Goal: Information Seeking & Learning: Learn about a topic

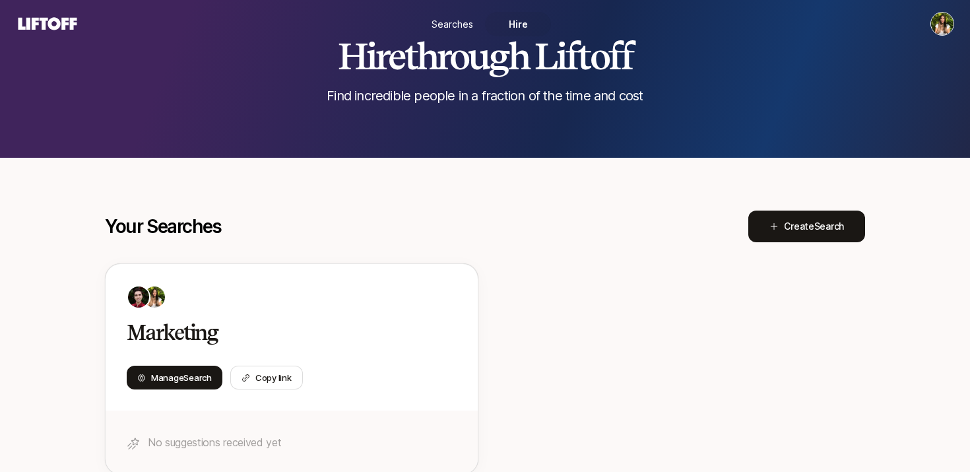
scroll to position [48, 0]
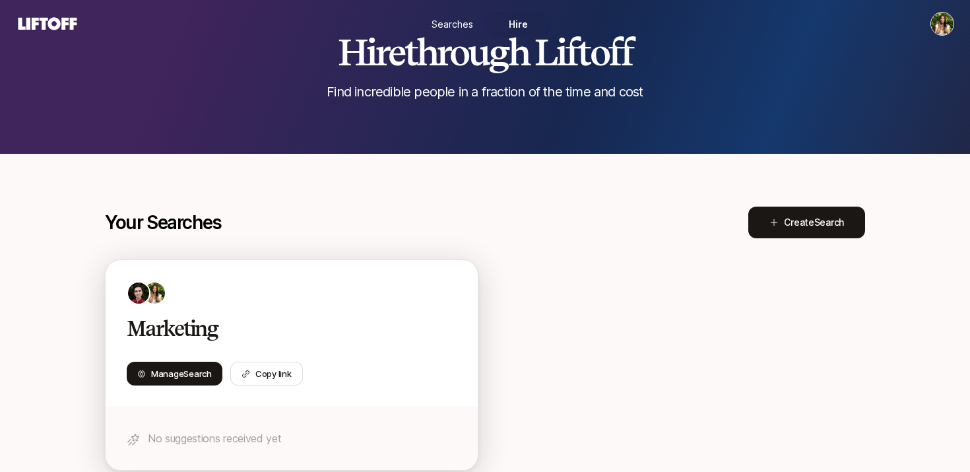
click at [323, 302] on div at bounding box center [292, 293] width 330 height 24
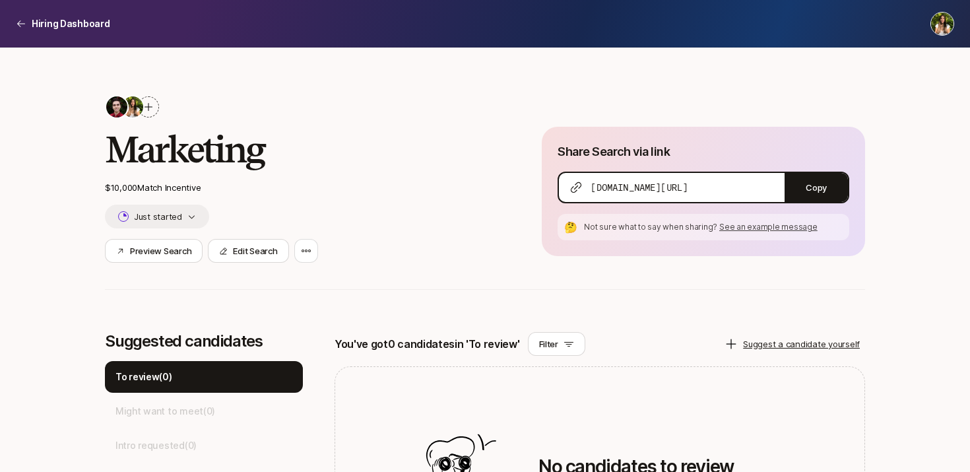
click at [148, 98] on div at bounding box center [148, 106] width 21 height 21
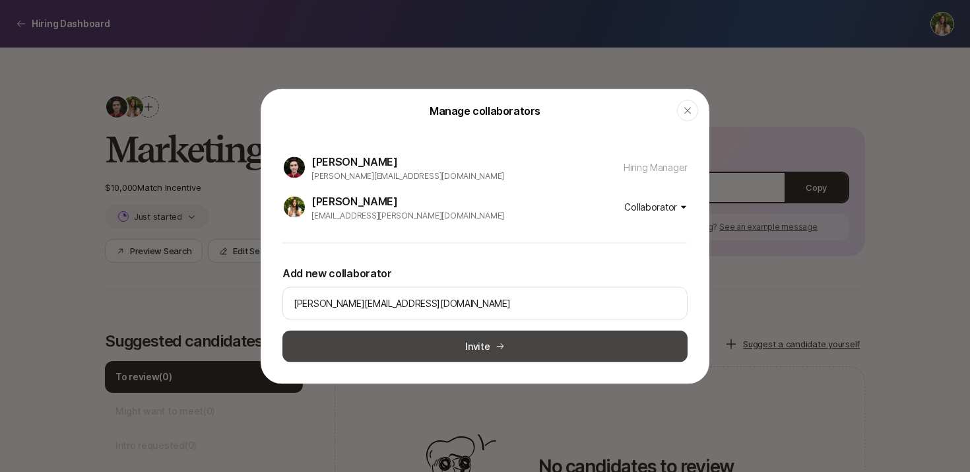
type input "neil@slingshotai.com"
click at [497, 354] on button "Invite" at bounding box center [484, 346] width 405 height 32
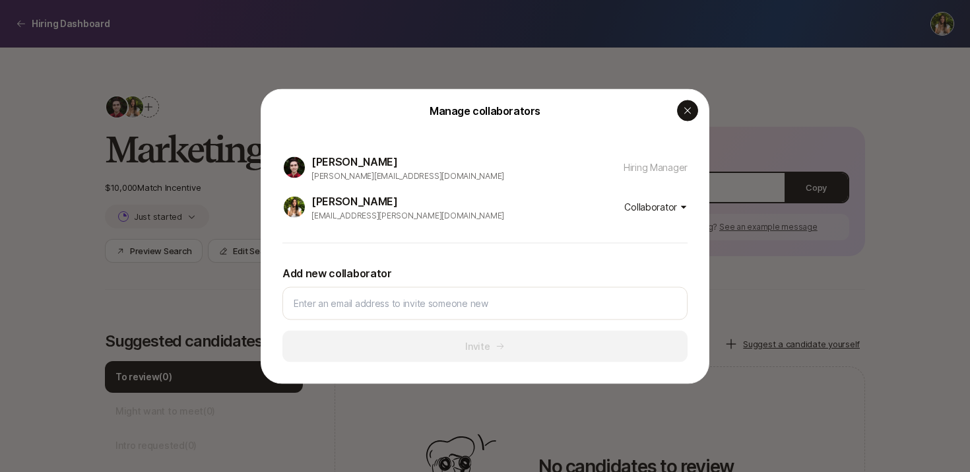
click at [685, 110] on icon "button" at bounding box center [687, 110] width 11 height 11
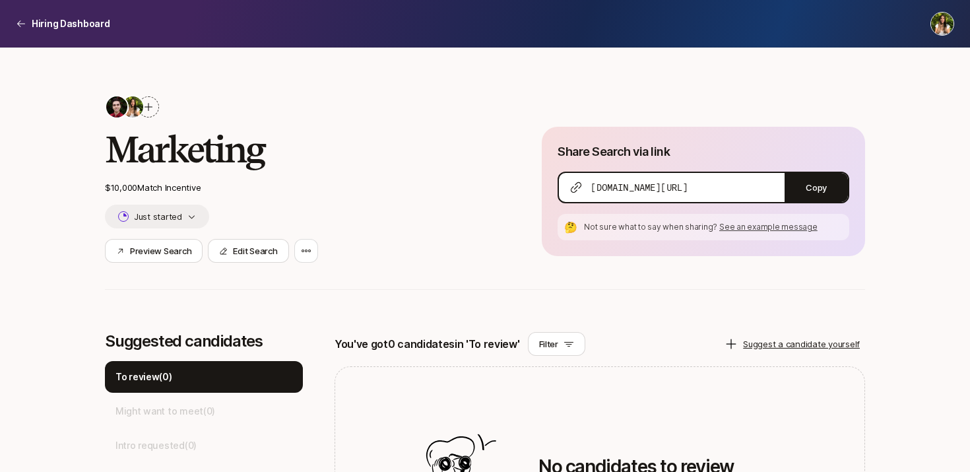
click at [168, 186] on p "$10,000 Match Incentive" at bounding box center [302, 187] width 395 height 13
click at [168, 222] on button "Just started" at bounding box center [157, 217] width 104 height 24
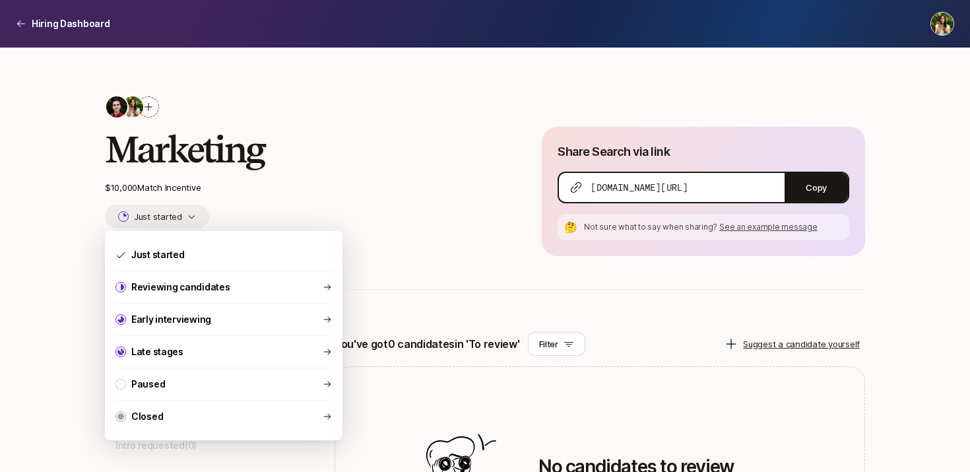
click at [168, 222] on button "Just started" at bounding box center [157, 217] width 104 height 24
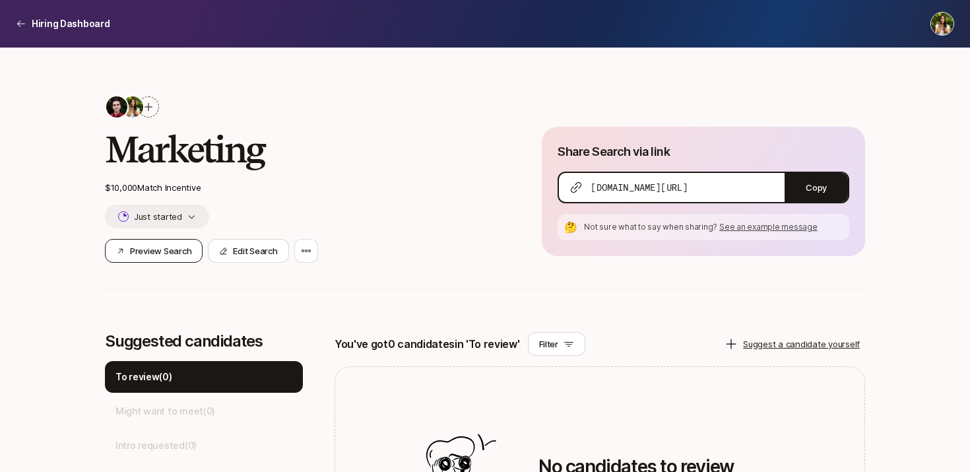
click at [155, 261] on button "Preview Search" at bounding box center [154, 251] width 98 height 24
click at [40, 22] on p "Hiring Dashboard" at bounding box center [71, 24] width 79 height 16
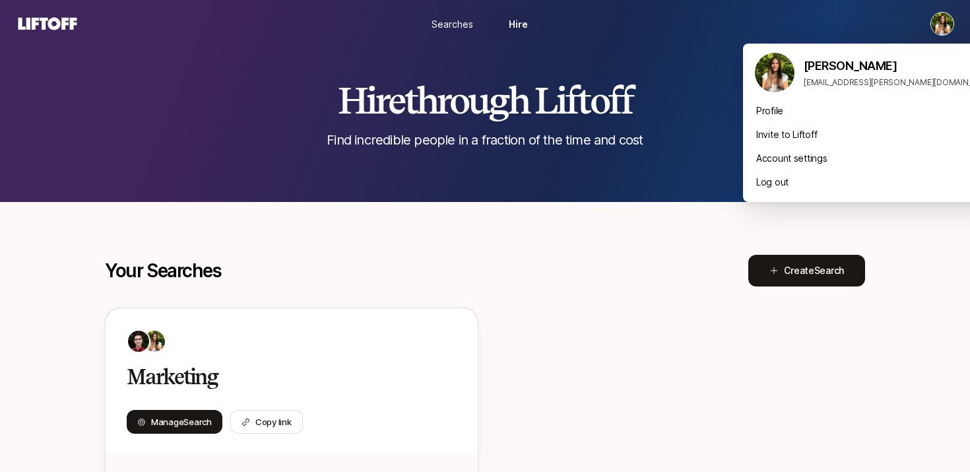
click at [945, 22] on html "Searches Hire Hire through Liftoff Find incredible people in a fraction of the …" at bounding box center [485, 236] width 970 height 472
click at [777, 106] on link "Profile" at bounding box center [874, 111] width 237 height 16
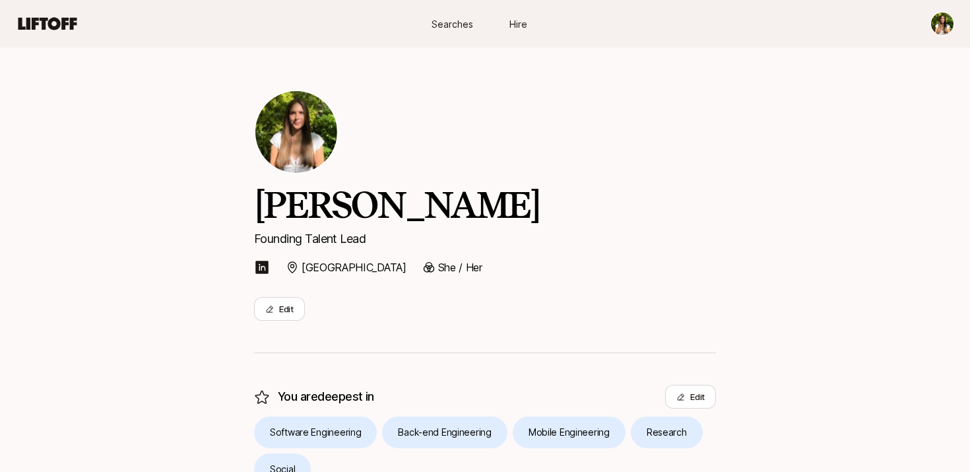
click at [503, 26] on link "Hire" at bounding box center [518, 24] width 66 height 24
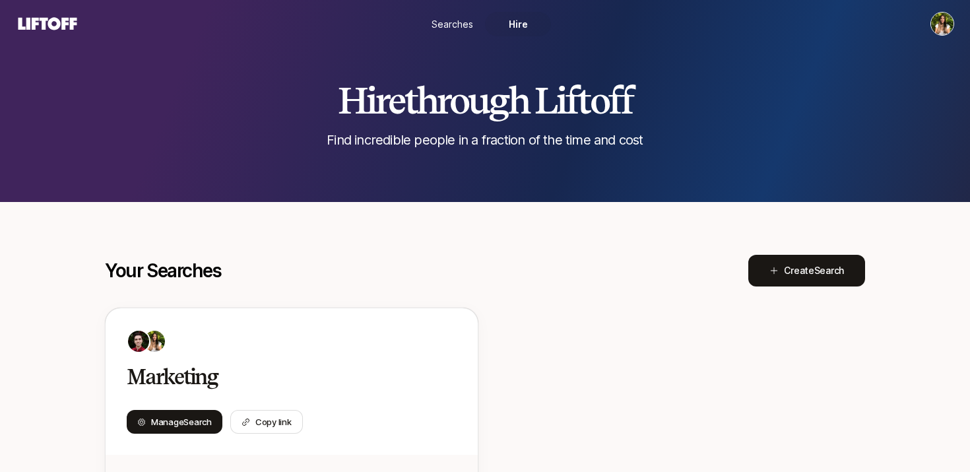
click at [454, 22] on span "Searches" at bounding box center [452, 24] width 42 height 14
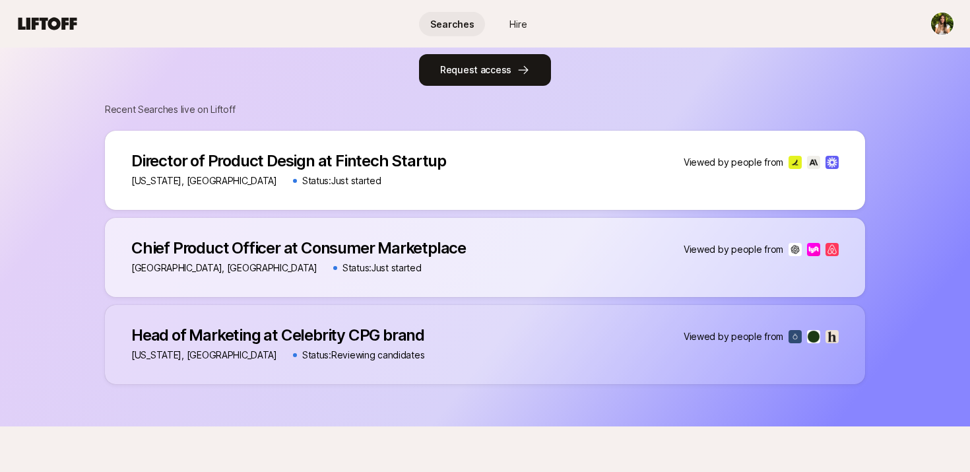
scroll to position [679, 0]
click at [435, 325] on div "Head of Marketing at Celebrity CPG brand Head of Marketing at Celebrity CPG bra…" at bounding box center [485, 344] width 760 height 79
click at [344, 332] on p "Head of Marketing at Celebrity CPG brand" at bounding box center [277, 336] width 293 height 18
click at [302, 349] on p "Status: Reviewing candidates" at bounding box center [363, 356] width 122 height 16
drag, startPoint x: 166, startPoint y: 342, endPoint x: 741, endPoint y: 362, distance: 575.6
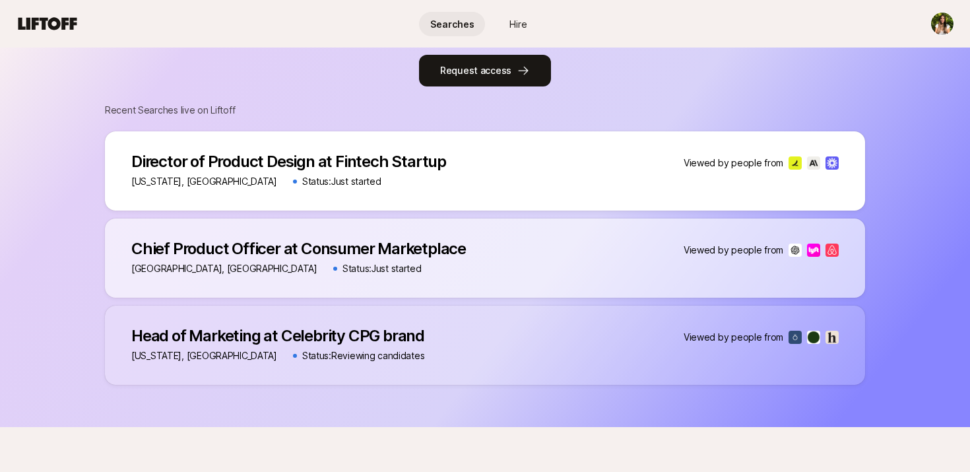
click at [166, 342] on p "Head of Marketing at Celebrity CPG brand" at bounding box center [277, 336] width 293 height 18
click at [784, 333] on div "Viewed by people from" at bounding box center [760, 337] width 155 height 16
click at [561, 174] on div "Director of Product Design at Fintech Startup Director of Product Design at Fin…" at bounding box center [485, 170] width 760 height 79
click at [506, 69] on button "Request access" at bounding box center [485, 71] width 132 height 32
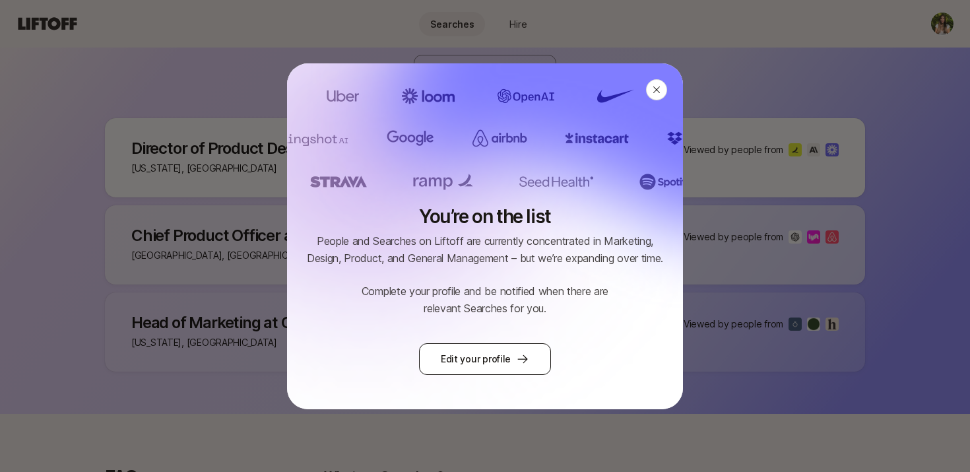
click at [484, 362] on link "Edit your profile" at bounding box center [485, 359] width 132 height 32
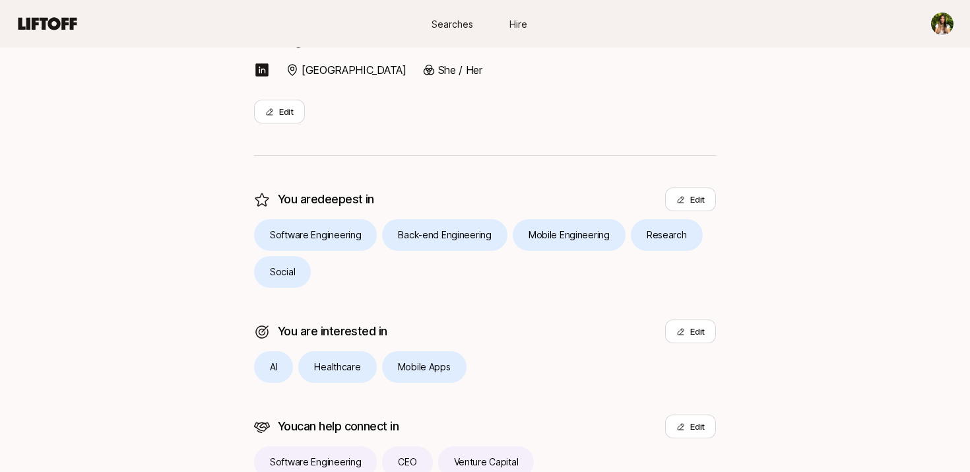
scroll to position [104, 0]
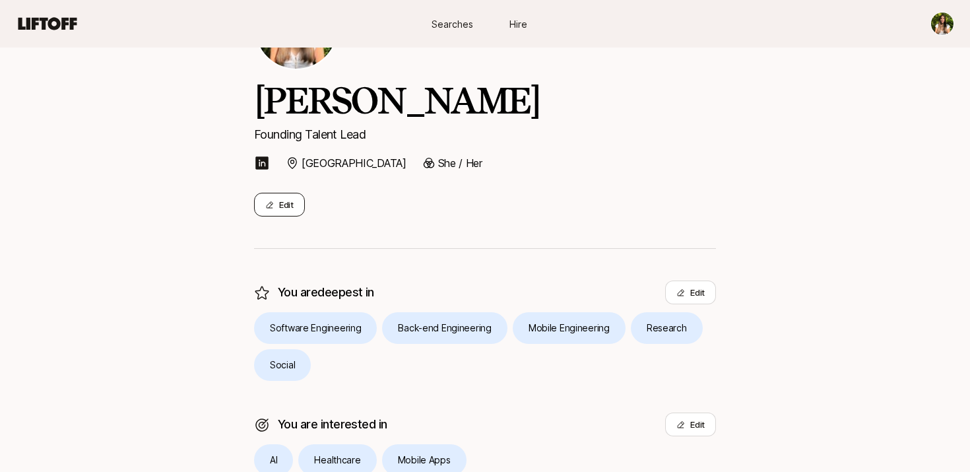
click at [286, 199] on button "Edit" at bounding box center [279, 205] width 51 height 24
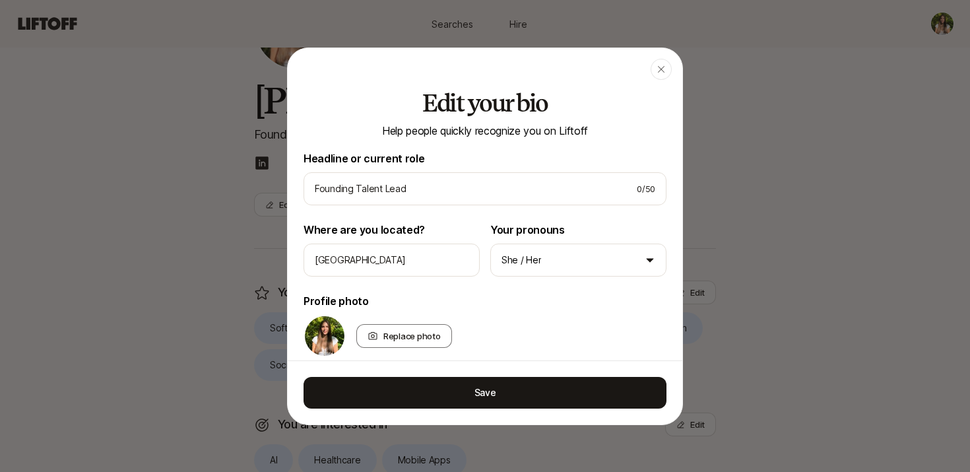
scroll to position [182, 0]
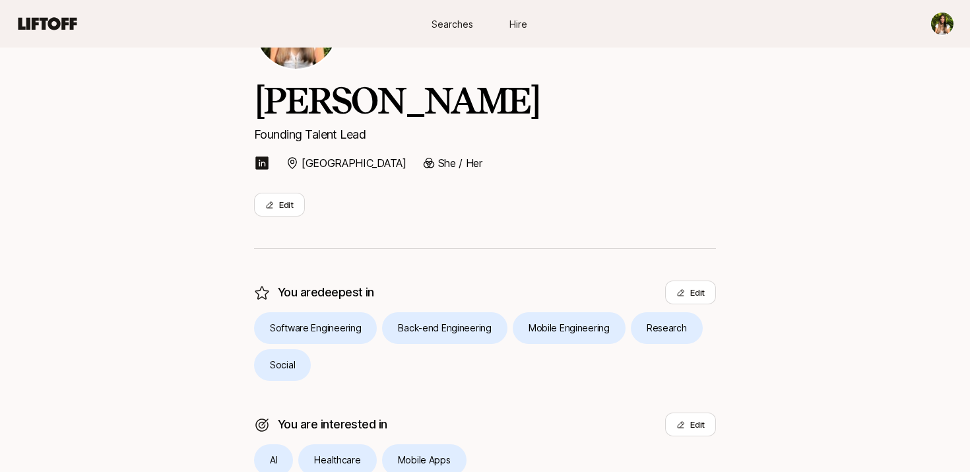
click at [46, 11] on nav "Searches Hire" at bounding box center [485, 23] width 970 height 47
click at [72, 17] on icon at bounding box center [47, 24] width 63 height 18
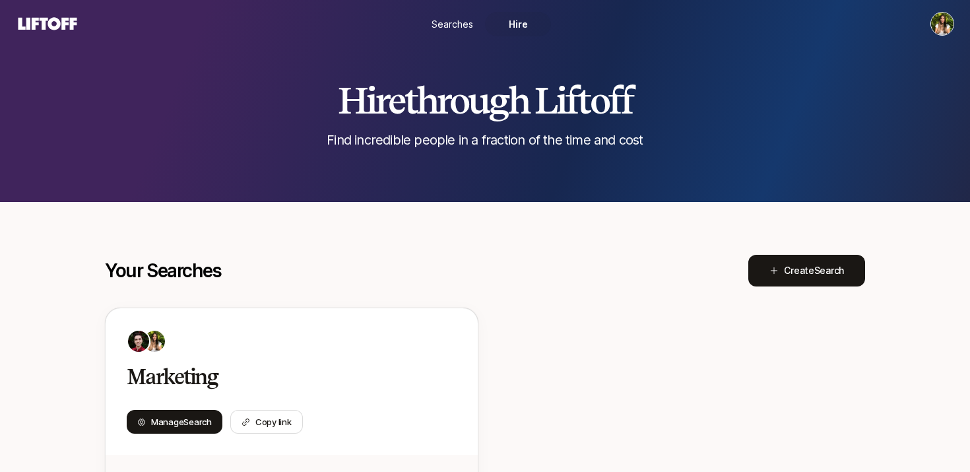
click at [441, 19] on span "Searches" at bounding box center [452, 24] width 42 height 14
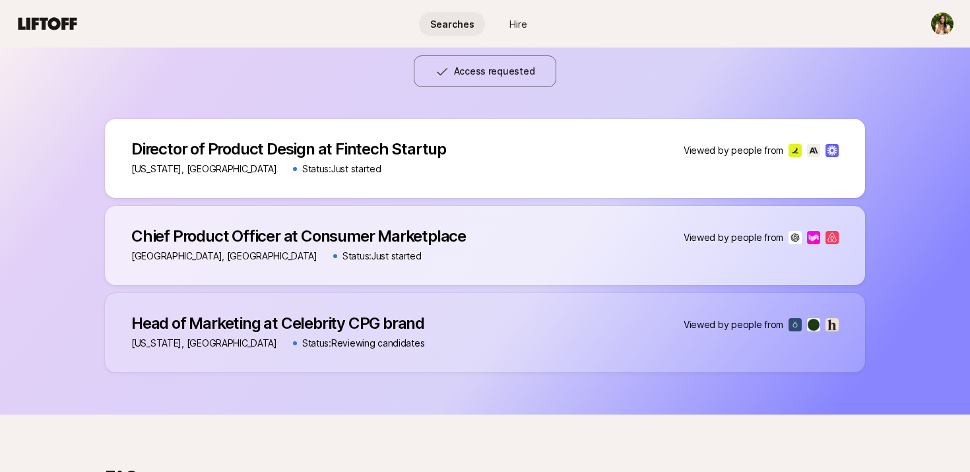
click at [464, 123] on div "Director of Product Design at Fintech Startup Director of Product Design at Fin…" at bounding box center [485, 158] width 760 height 79
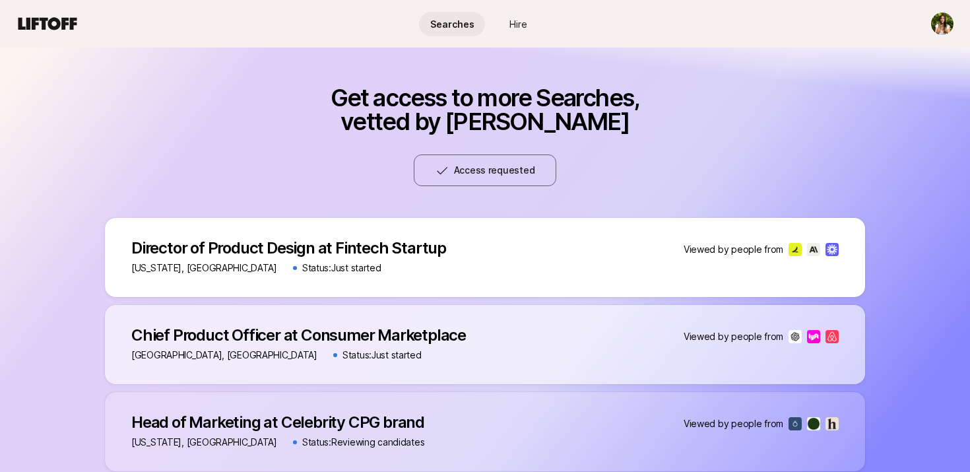
scroll to position [435, 0]
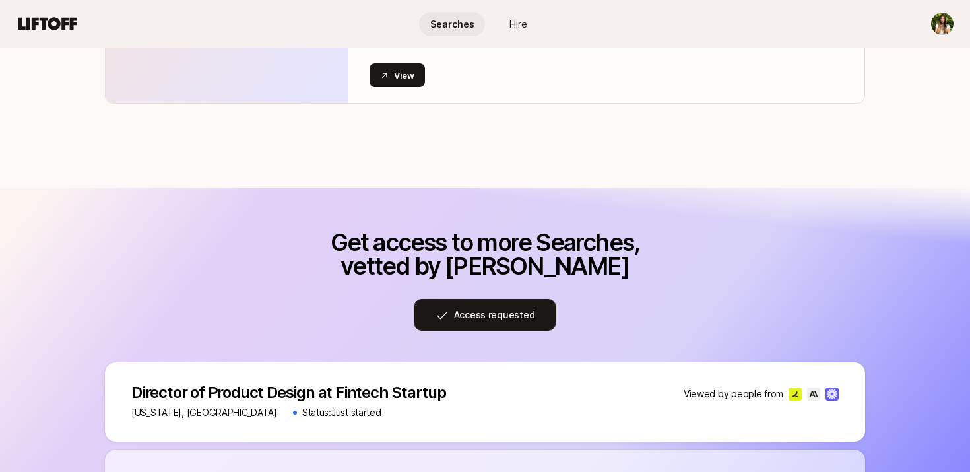
click at [496, 326] on button "Access requested" at bounding box center [485, 315] width 143 height 32
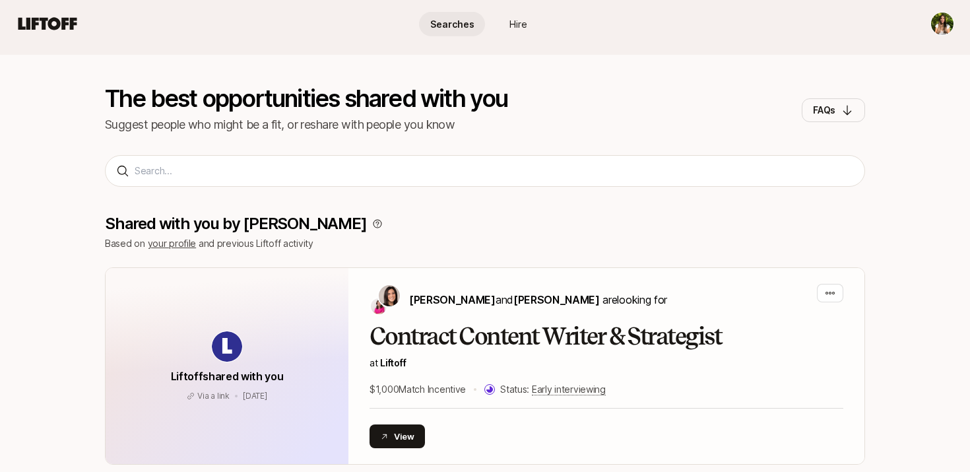
scroll to position [77, 0]
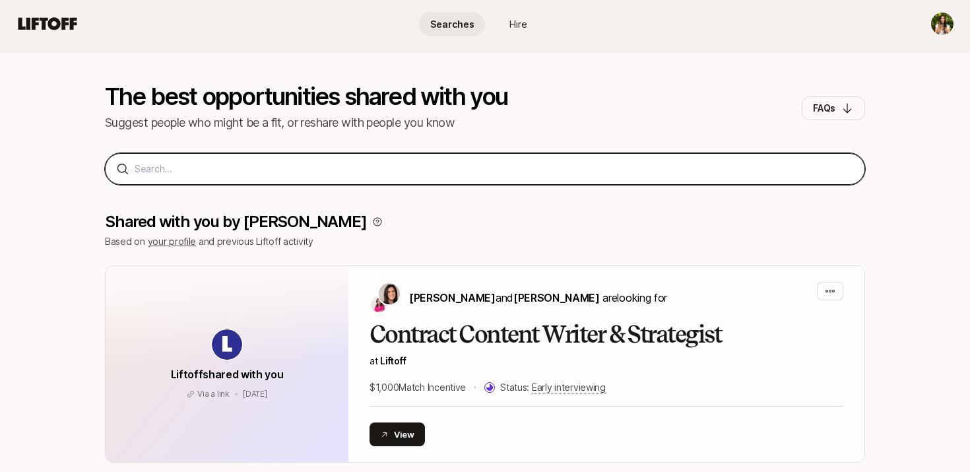
click at [391, 168] on input at bounding box center [494, 169] width 719 height 16
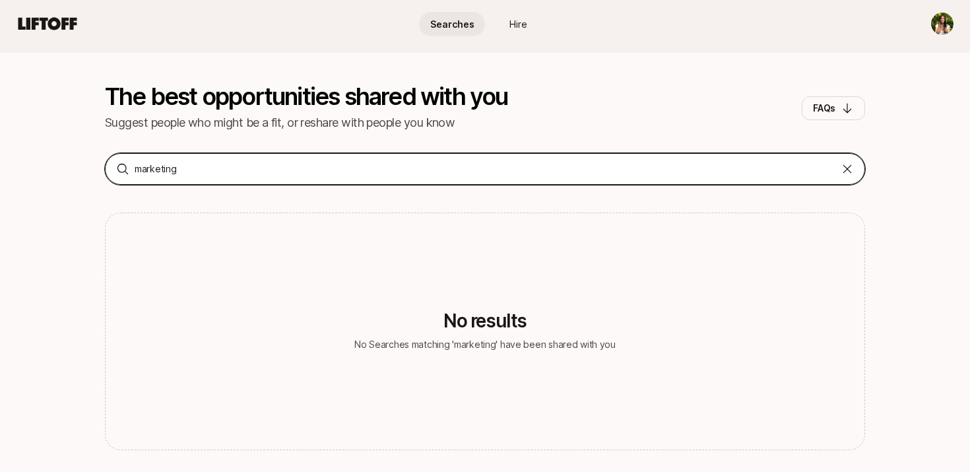
type input "marketing"
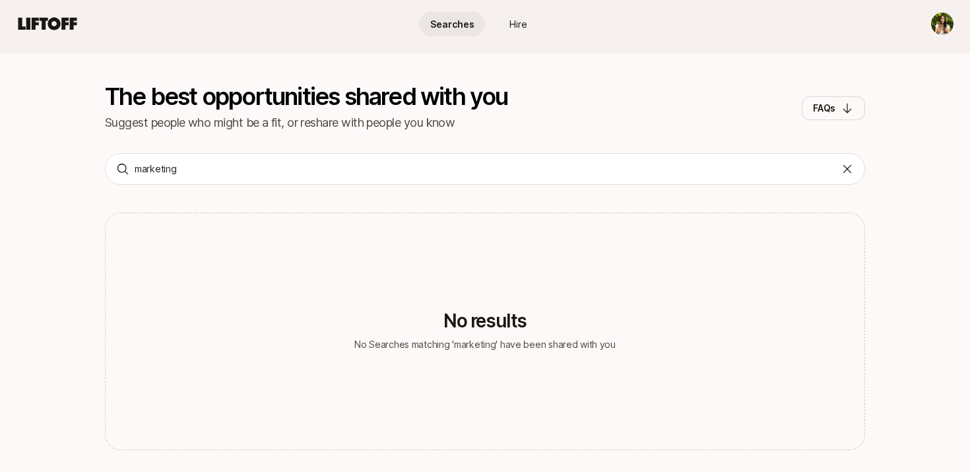
drag, startPoint x: 23, startPoint y: 41, endPoint x: 27, endPoint y: 28, distance: 13.8
click at [23, 40] on nav "Searches Hire" at bounding box center [485, 23] width 970 height 47
click at [28, 28] on icon at bounding box center [47, 23] width 59 height 13
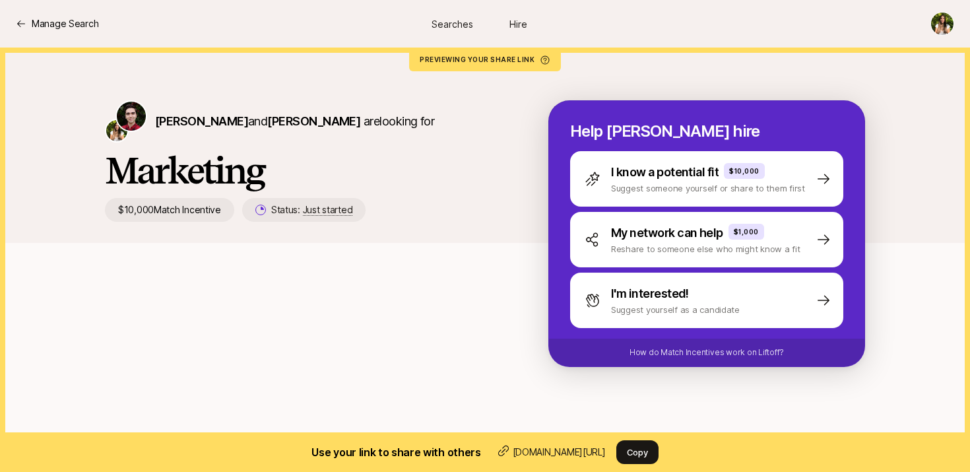
click at [517, 29] on span "Hire" at bounding box center [518, 24] width 18 height 14
